Goal: Task Accomplishment & Management: Complete application form

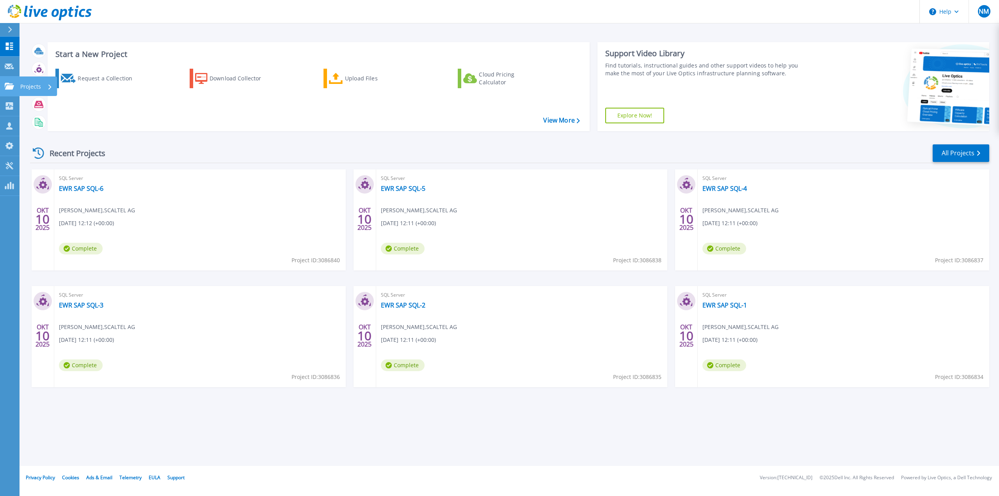
click at [9, 86] on icon at bounding box center [9, 86] width 9 height 7
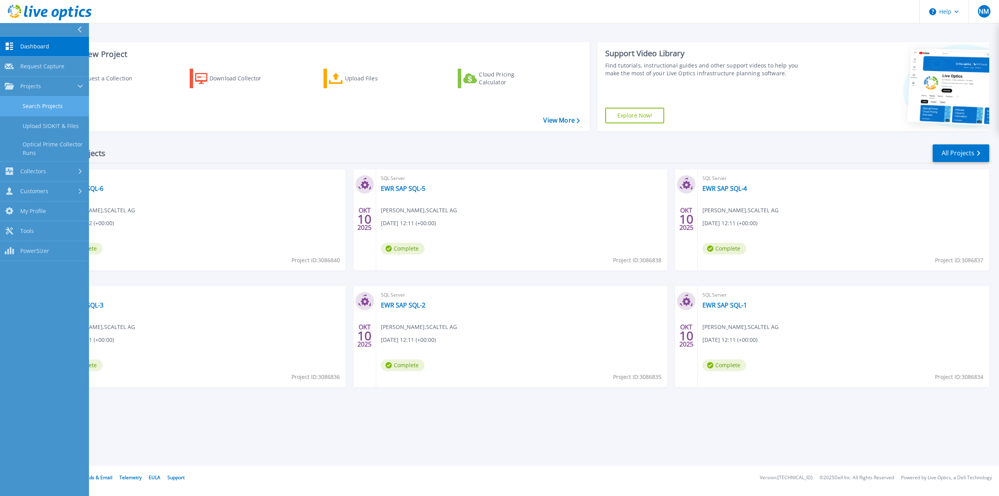
click at [27, 105] on link "Search Projects" at bounding box center [44, 106] width 89 height 20
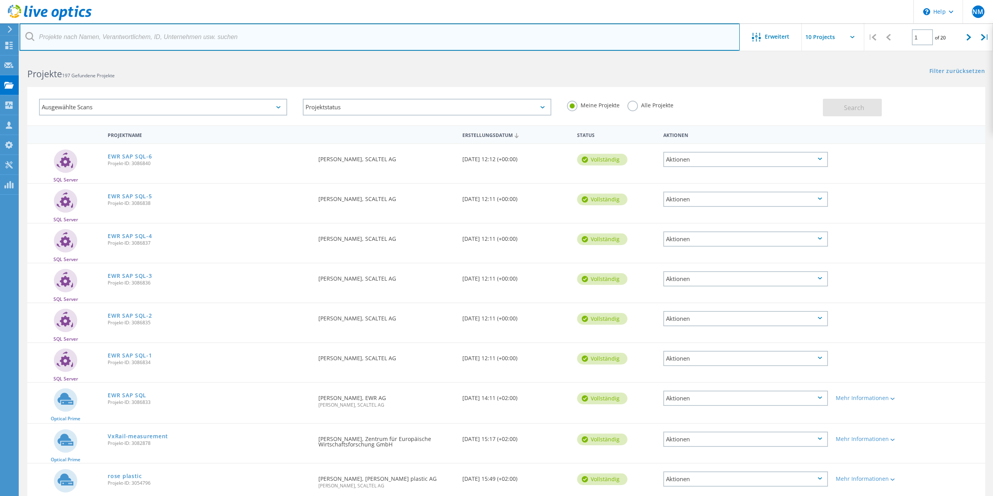
click at [111, 36] on input "text" at bounding box center [380, 36] width 720 height 27
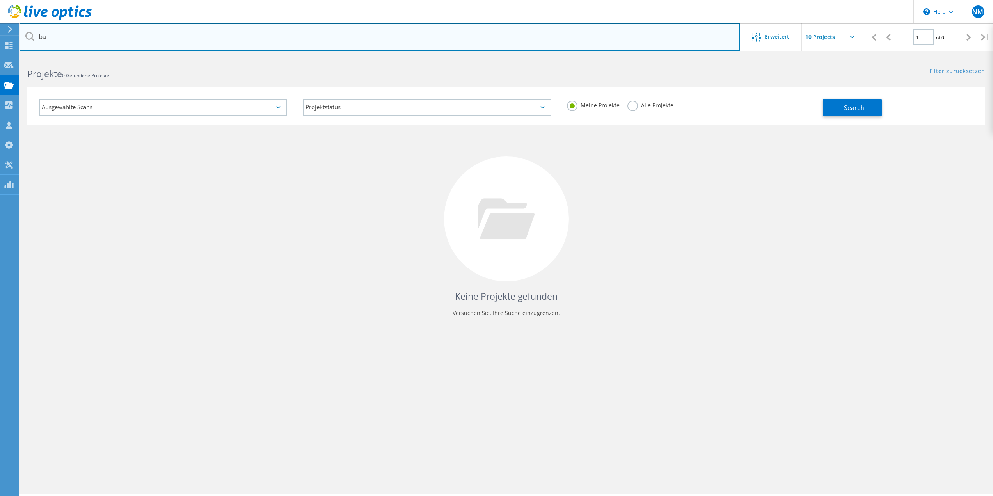
type input "b"
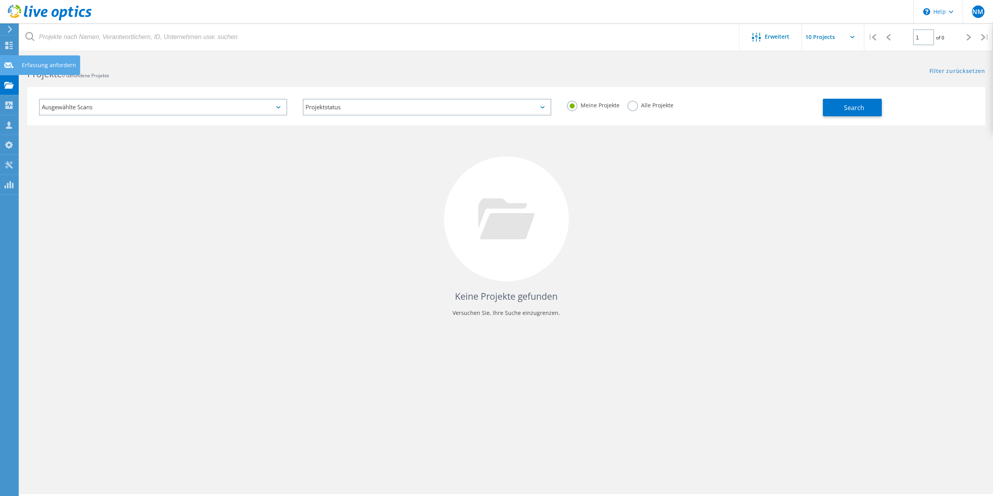
click at [7, 65] on icon at bounding box center [8, 65] width 9 height 7
click at [9, 65] on icon at bounding box center [8, 65] width 9 height 7
click at [5, 64] on use at bounding box center [8, 65] width 9 height 6
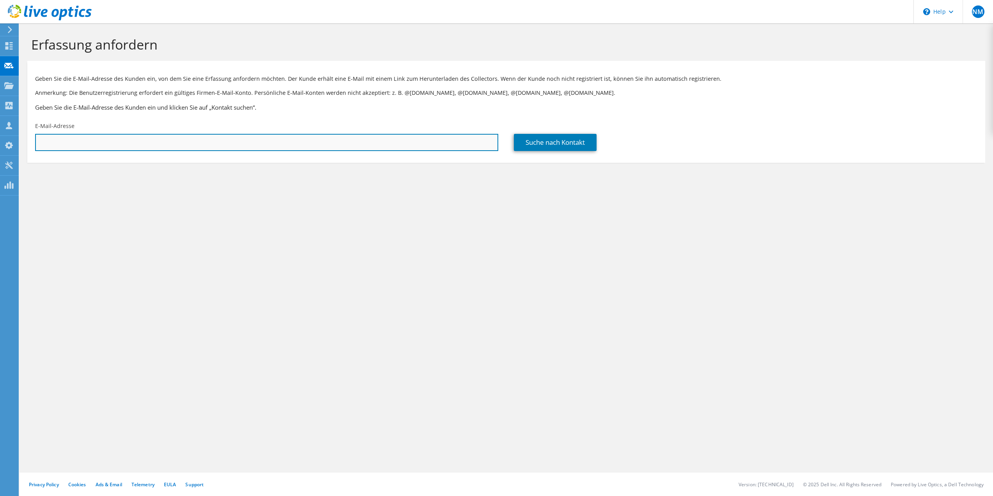
click at [121, 149] on input "text" at bounding box center [266, 142] width 463 height 17
type input "n"
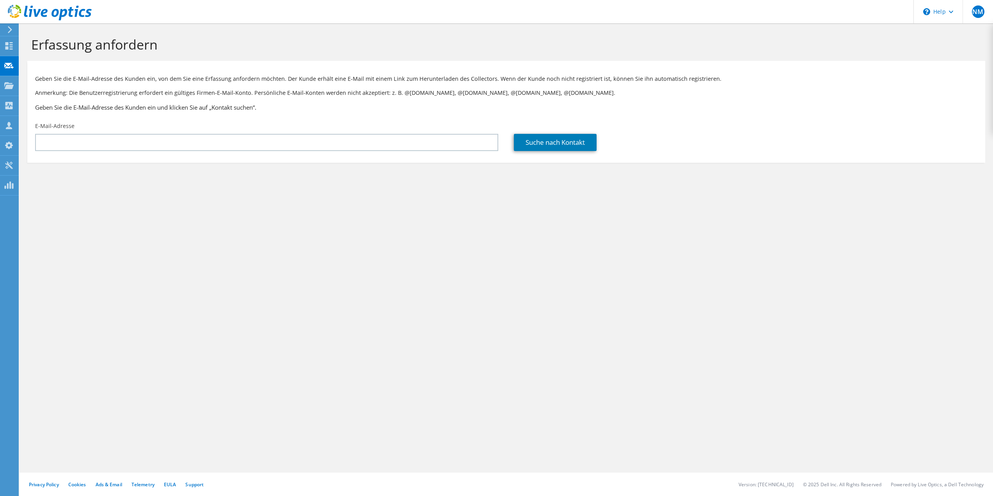
click at [234, 131] on div "E-Mail-Adresse" at bounding box center [266, 136] width 479 height 37
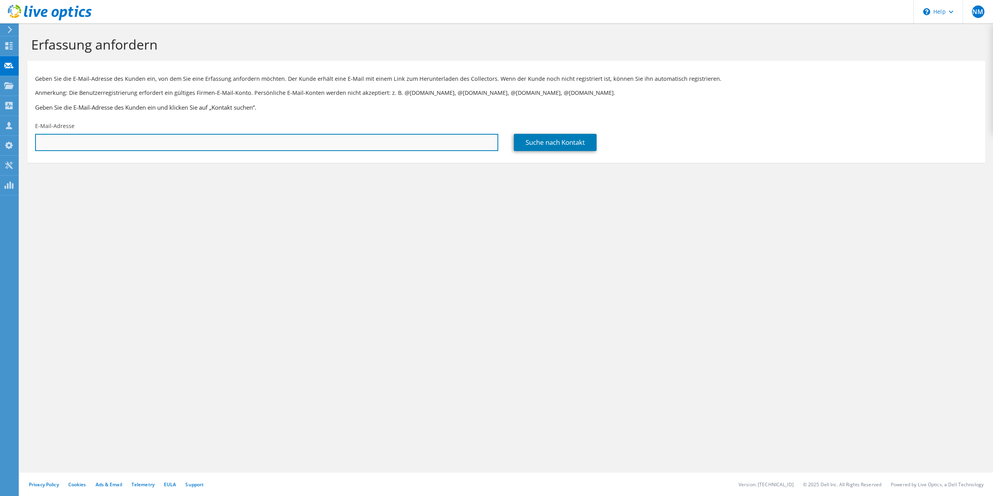
click at [231, 140] on input "text" at bounding box center [266, 142] width 463 height 17
paste input "[EMAIL_ADDRESS][DOMAIN_NAME]"
type input "[EMAIL_ADDRESS][DOMAIN_NAME]"
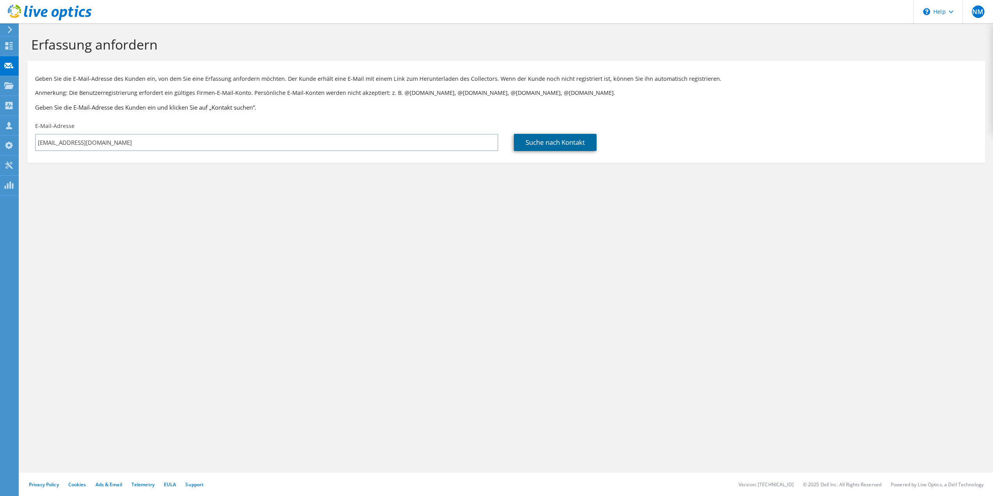
click at [538, 138] on link "Suche nach Kontakt" at bounding box center [555, 142] width 83 height 17
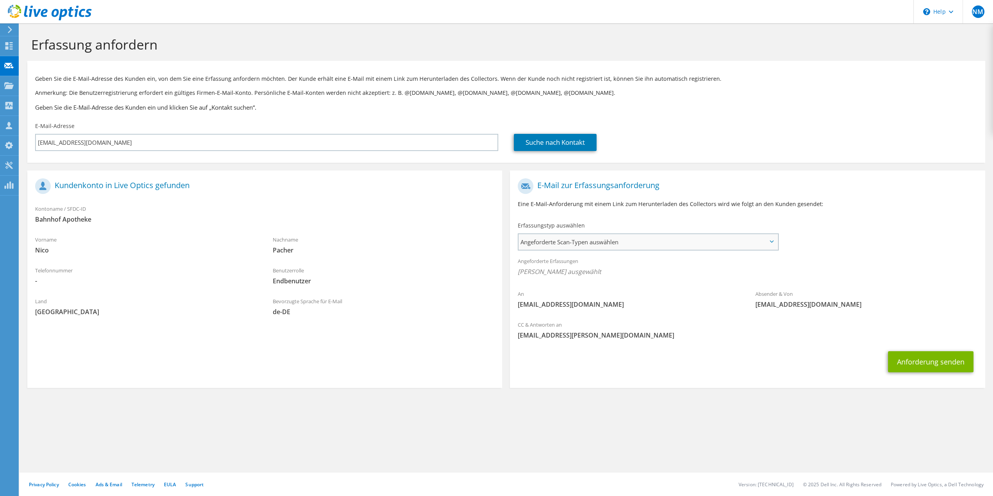
click at [625, 239] on span "Angeforderte Scan-Typen auswählen" at bounding box center [647, 242] width 259 height 16
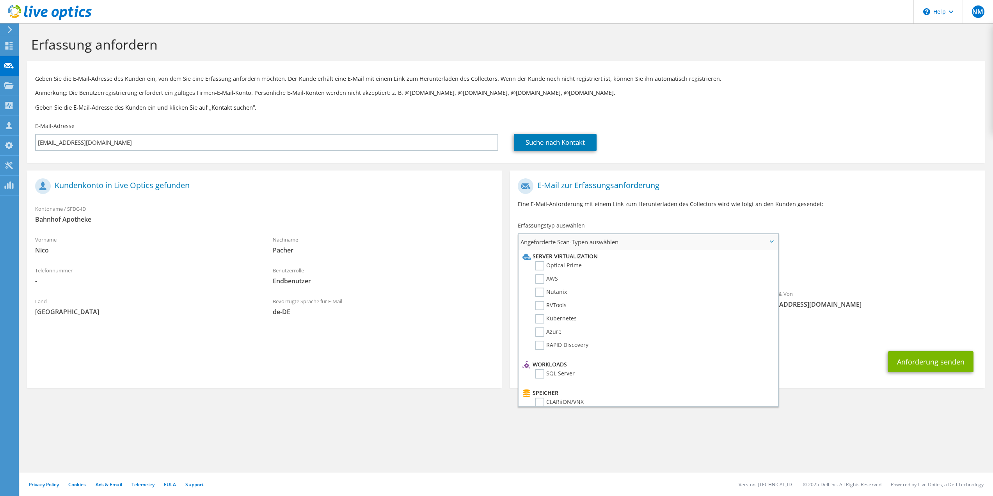
click at [555, 271] on li "Optical Prime" at bounding box center [646, 267] width 253 height 13
click at [559, 265] on label "Optical Prime" at bounding box center [558, 265] width 47 height 9
click at [0, 0] on input "Optical Prime" at bounding box center [0, 0] width 0 height 0
click at [886, 302] on span "[EMAIL_ADDRESS][DOMAIN_NAME]" at bounding box center [866, 306] width 222 height 9
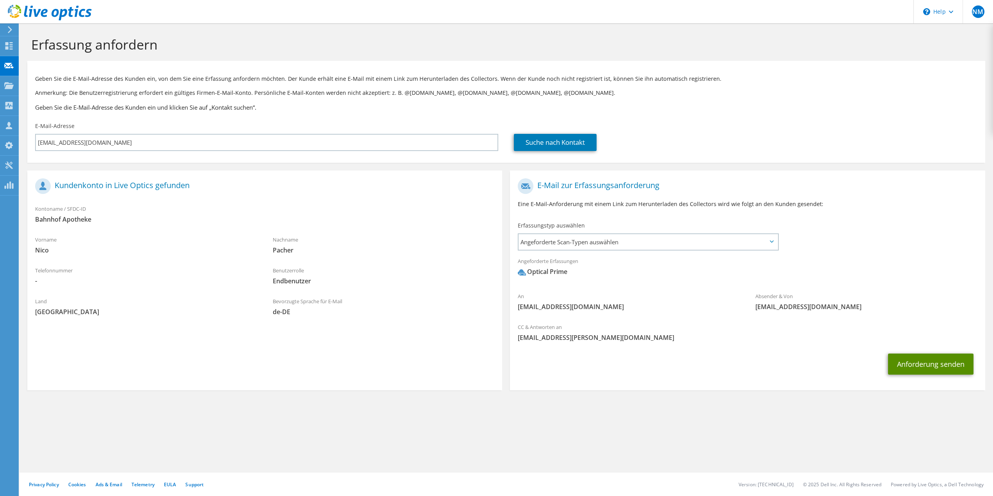
click at [918, 359] on button "Anforderung senden" at bounding box center [930, 363] width 85 height 21
